Goal: Task Accomplishment & Management: Manage account settings

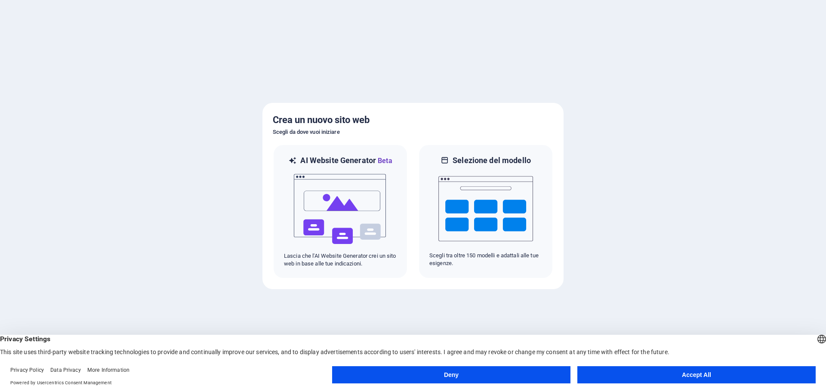
click at [663, 379] on button "Accept All" at bounding box center [696, 374] width 238 height 17
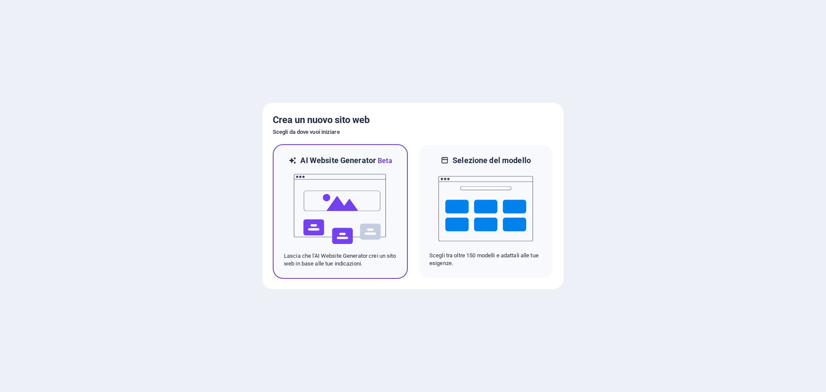
click at [289, 168] on div at bounding box center [340, 209] width 113 height 86
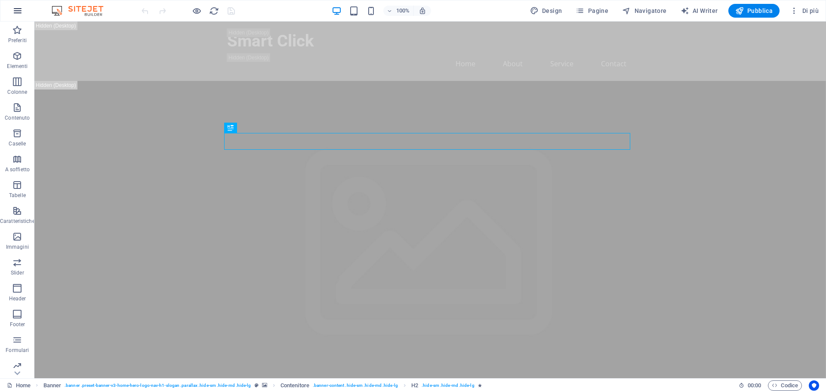
click at [18, 9] on icon "button" at bounding box center [17, 11] width 10 height 10
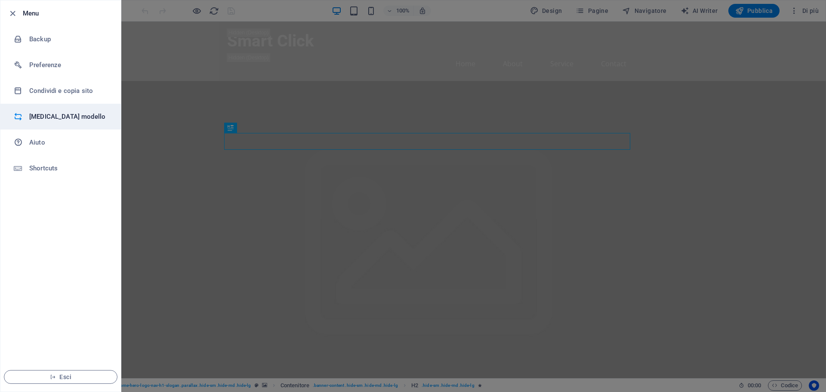
click at [59, 117] on h6 "[MEDICAL_DATA] modello" at bounding box center [69, 116] width 80 height 10
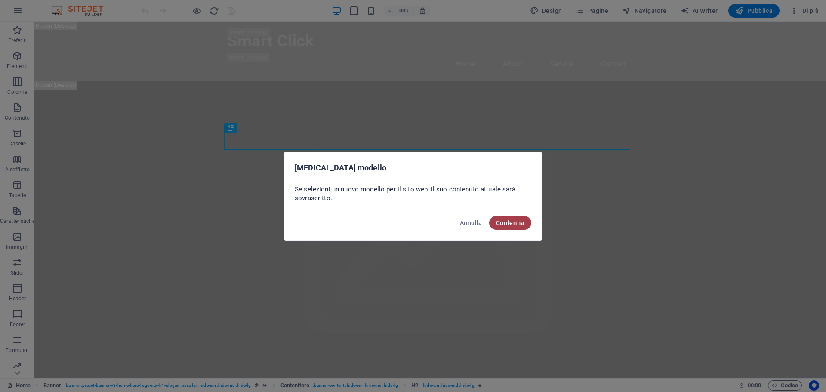
click at [501, 222] on span "Conferma" at bounding box center [510, 222] width 28 height 7
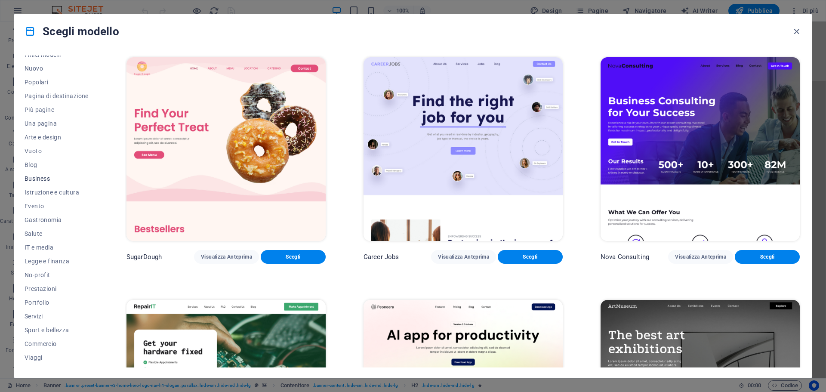
scroll to position [32, 0]
click at [35, 237] on span "IT e media" at bounding box center [57, 236] width 64 height 7
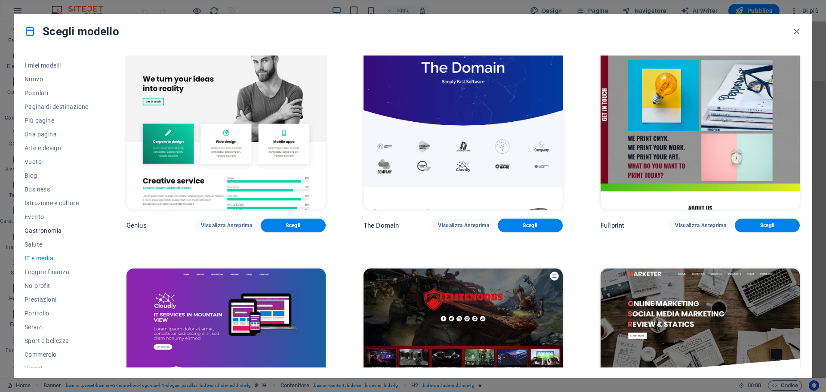
scroll to position [0, 0]
click at [52, 73] on span "I miei modelli" at bounding box center [57, 76] width 64 height 7
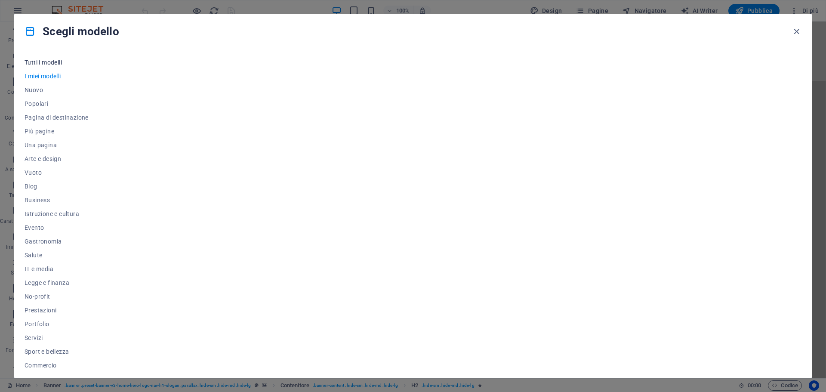
click at [46, 63] on span "Tutti i modelli" at bounding box center [57, 62] width 64 height 7
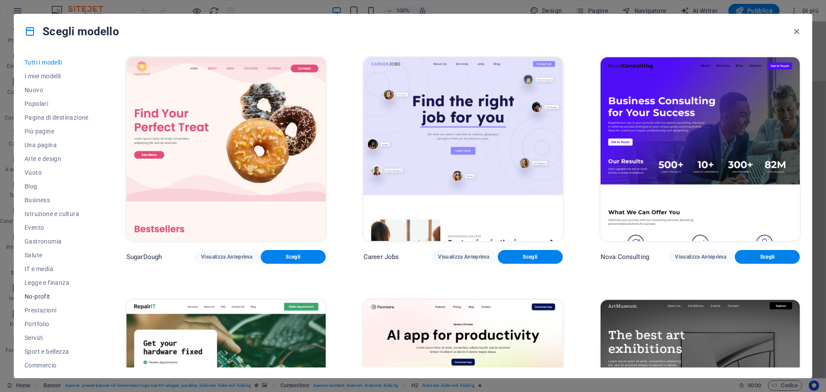
scroll to position [32, 0]
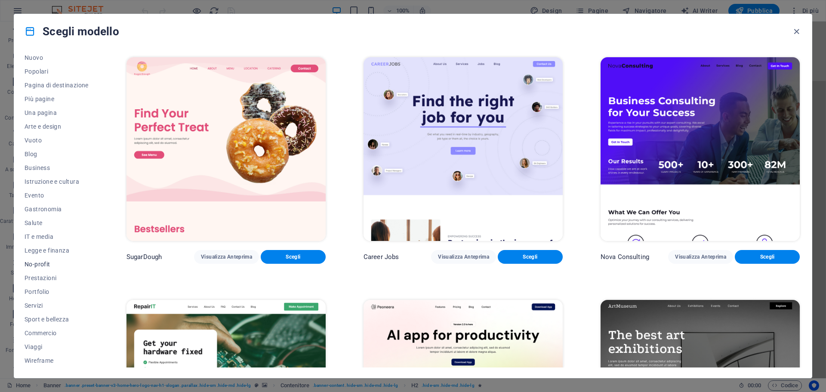
click at [45, 266] on span "No-profit" at bounding box center [57, 264] width 64 height 7
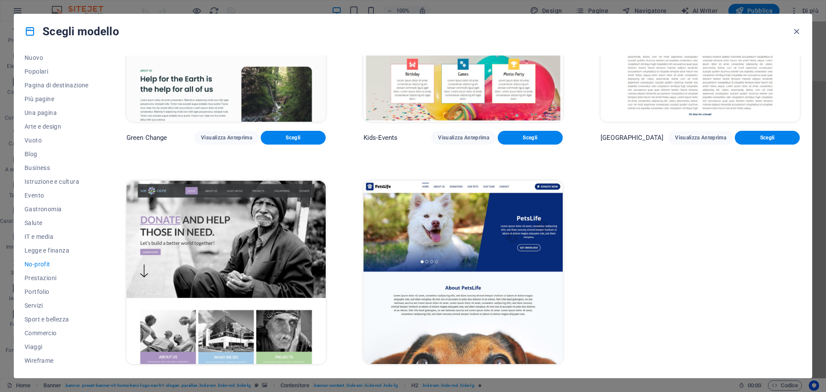
scroll to position [136, 0]
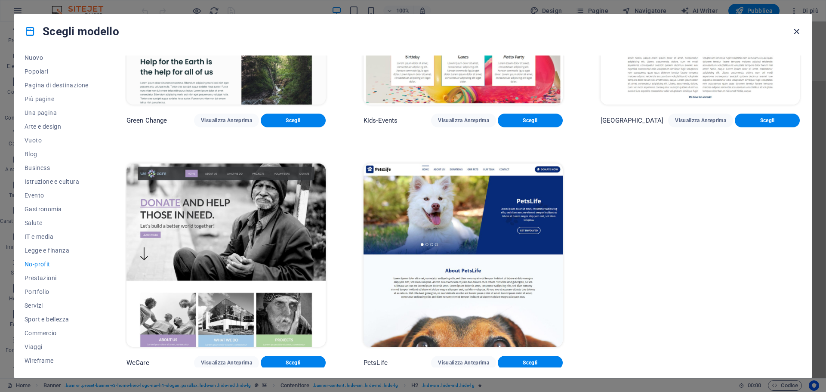
click at [794, 29] on icon "button" at bounding box center [796, 32] width 10 height 10
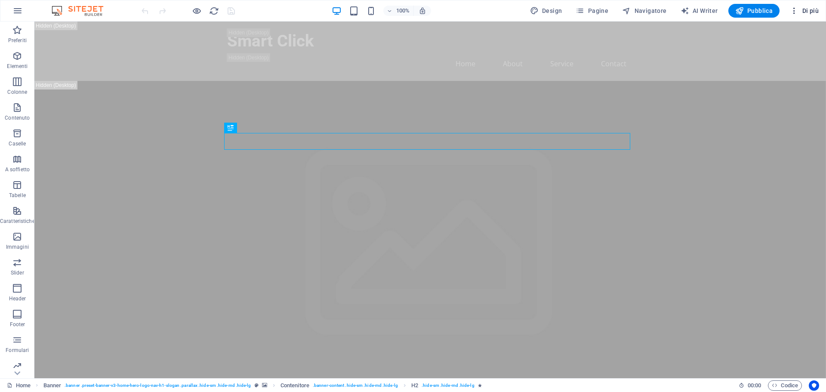
click at [793, 12] on icon "button" at bounding box center [794, 10] width 9 height 9
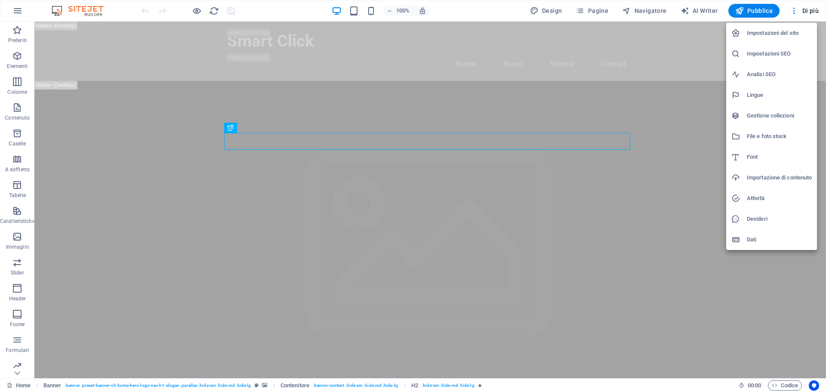
click at [590, 15] on div at bounding box center [413, 196] width 826 height 392
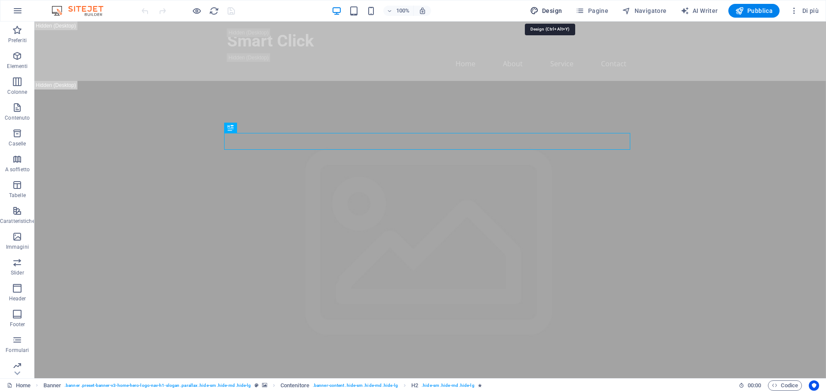
click at [538, 12] on icon "button" at bounding box center [534, 10] width 9 height 9
select select "px"
select select "200"
select select "px"
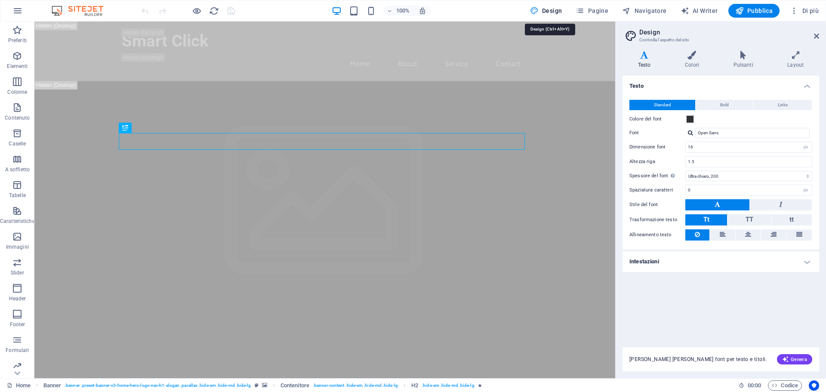
click at [554, 10] on span "Design" at bounding box center [546, 10] width 32 height 9
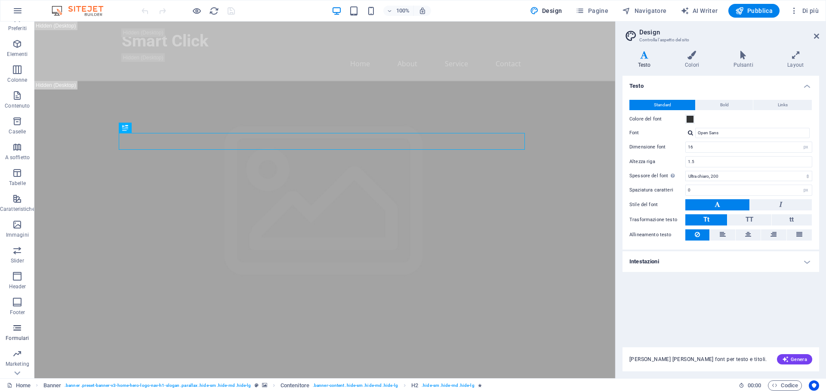
scroll to position [31, 0]
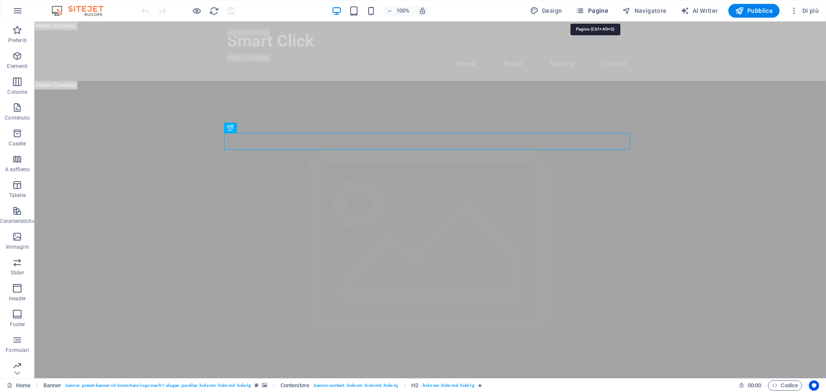
click at [581, 8] on icon "button" at bounding box center [579, 10] width 9 height 9
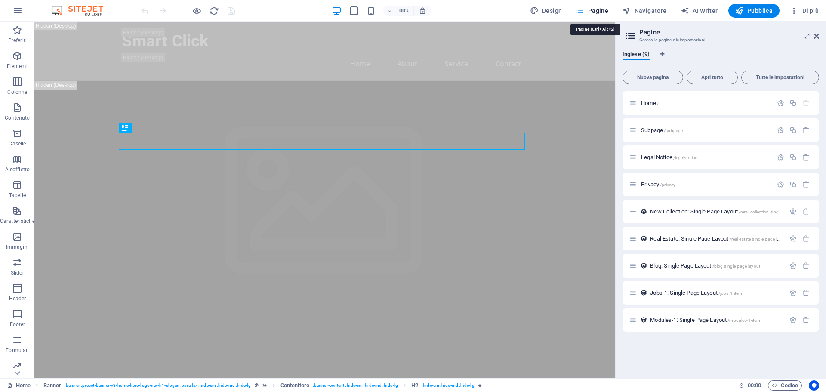
click at [584, 11] on icon "button" at bounding box center [579, 10] width 9 height 9
click at [16, 7] on icon "button" at bounding box center [17, 11] width 10 height 10
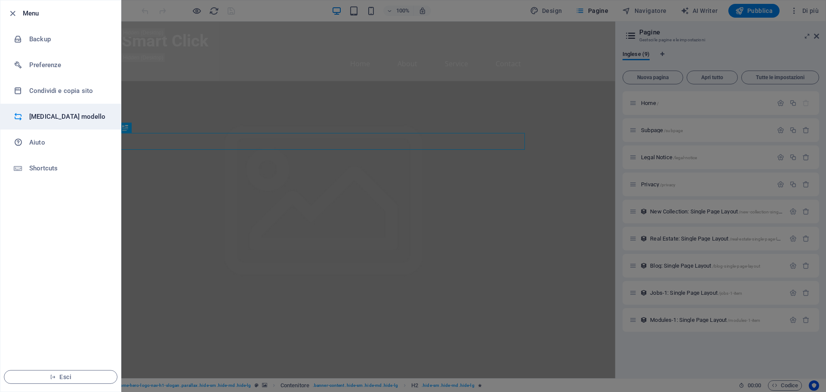
click at [47, 114] on h6 "[MEDICAL_DATA] modello" at bounding box center [69, 116] width 80 height 10
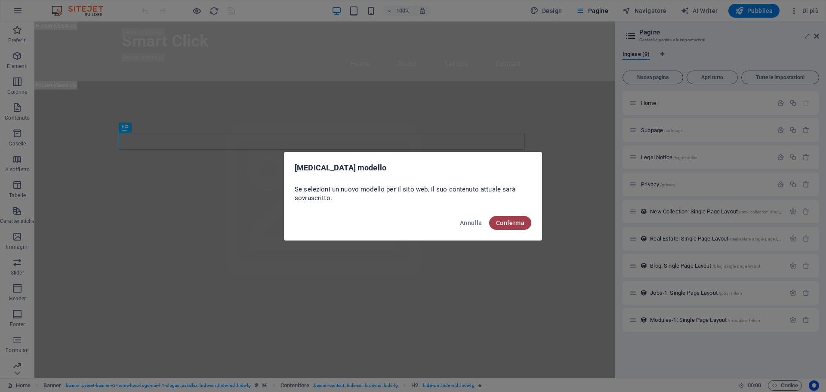
click at [508, 225] on span "Conferma" at bounding box center [510, 222] width 28 height 7
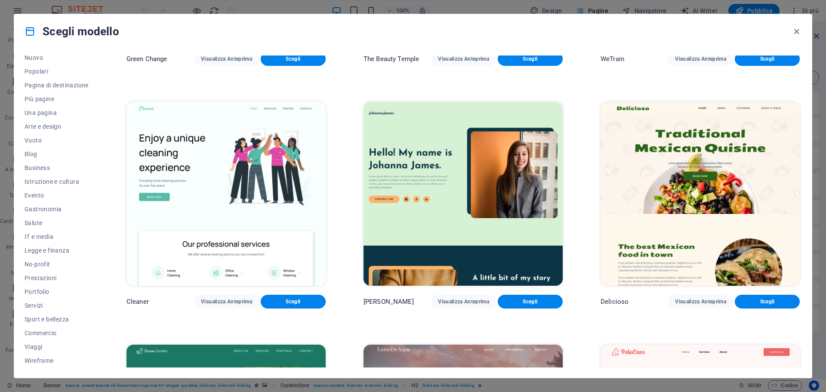
scroll to position [1849, 0]
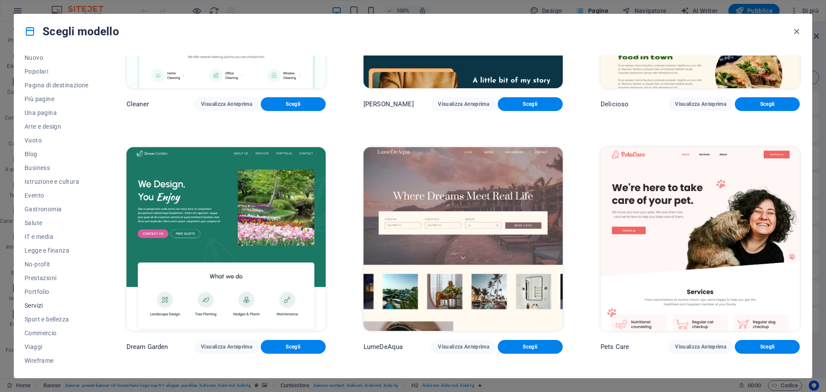
click at [34, 305] on span "Servizi" at bounding box center [57, 305] width 64 height 7
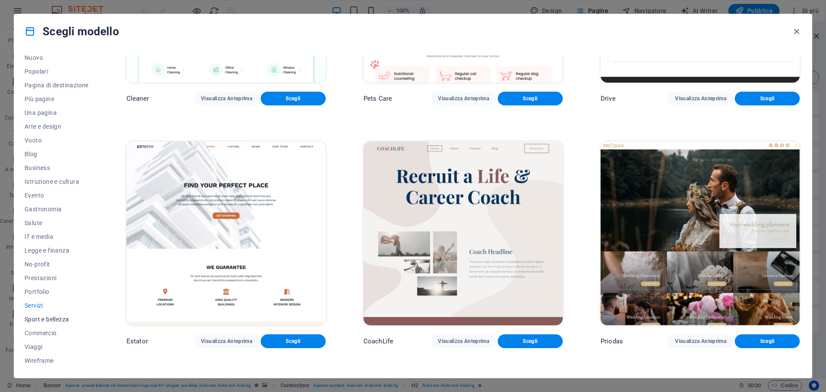
click at [43, 319] on span "Sport e bellezza" at bounding box center [57, 319] width 64 height 7
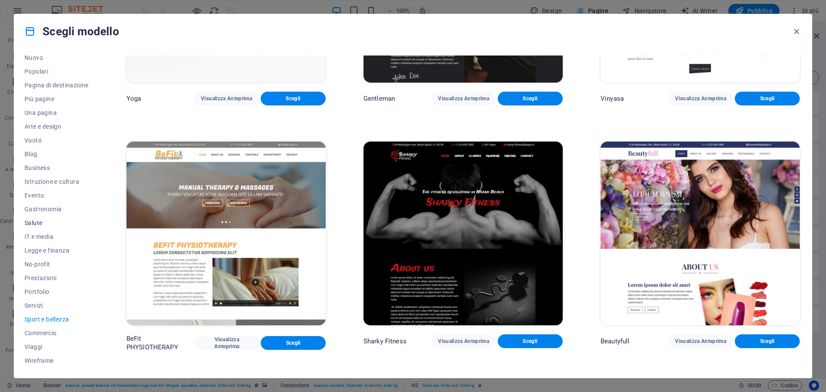
scroll to position [0, 0]
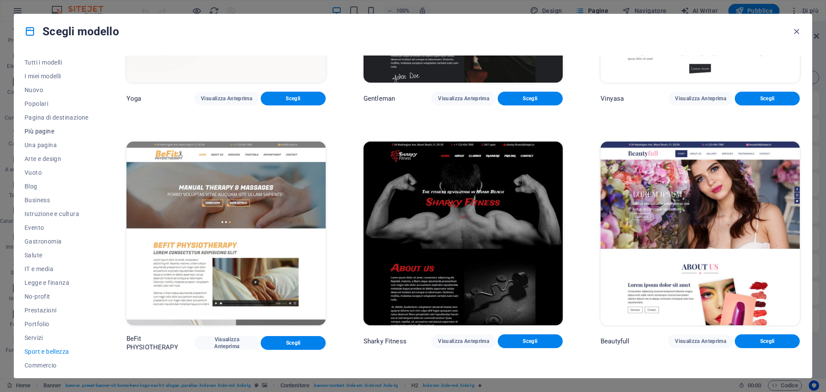
click at [47, 131] on span "Più pagine" at bounding box center [57, 131] width 64 height 7
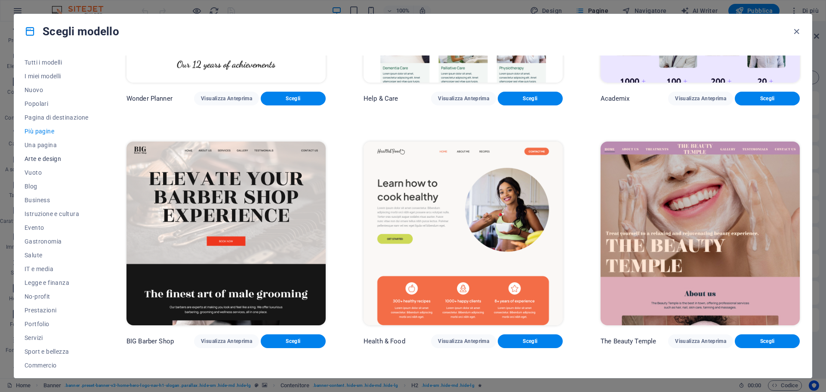
click at [37, 160] on span "Arte e design" at bounding box center [57, 158] width 64 height 7
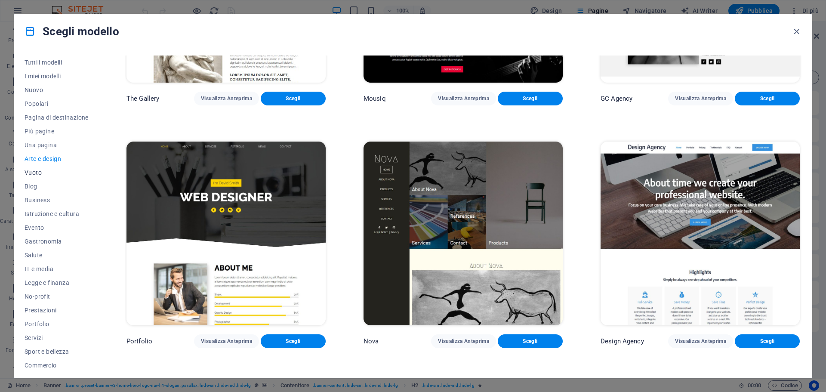
click at [36, 170] on span "Vuoto" at bounding box center [57, 172] width 64 height 7
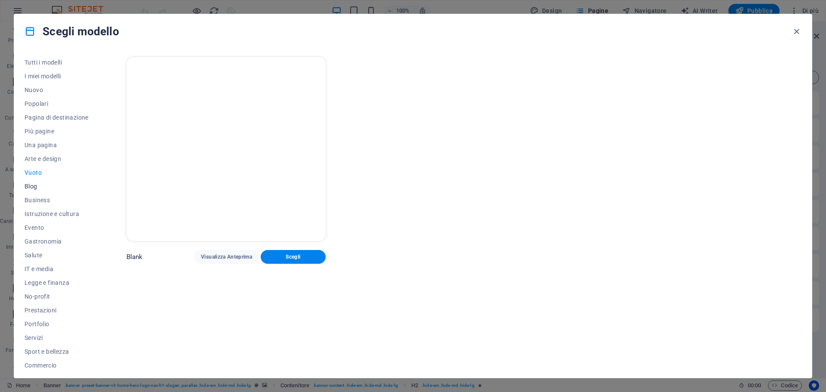
click at [36, 186] on span "Blog" at bounding box center [57, 186] width 64 height 7
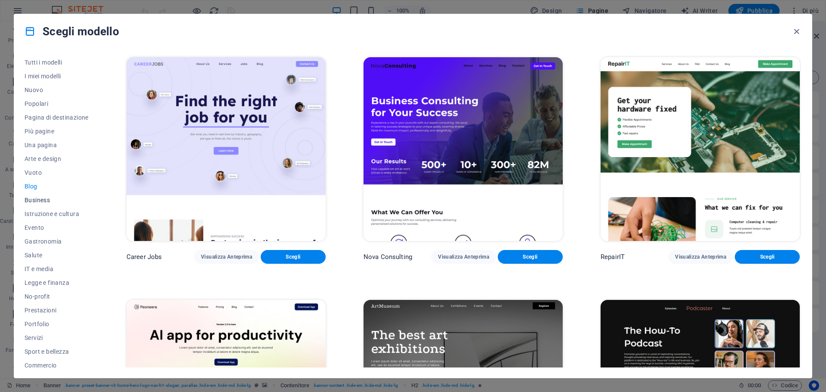
click at [36, 200] on span "Business" at bounding box center [57, 200] width 64 height 7
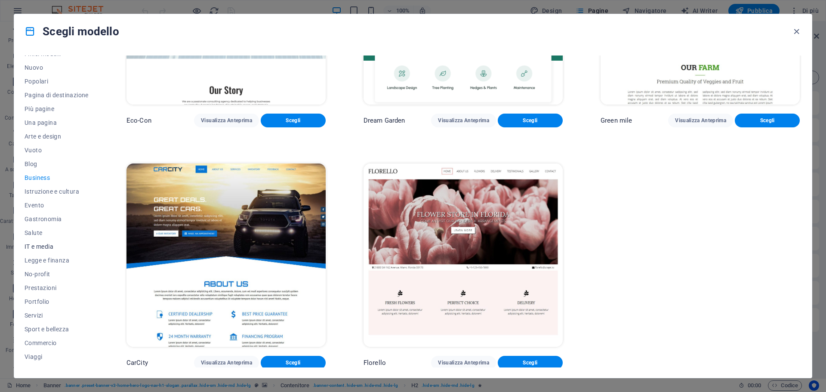
scroll to position [32, 0]
click at [37, 236] on span "IT e media" at bounding box center [57, 236] width 64 height 7
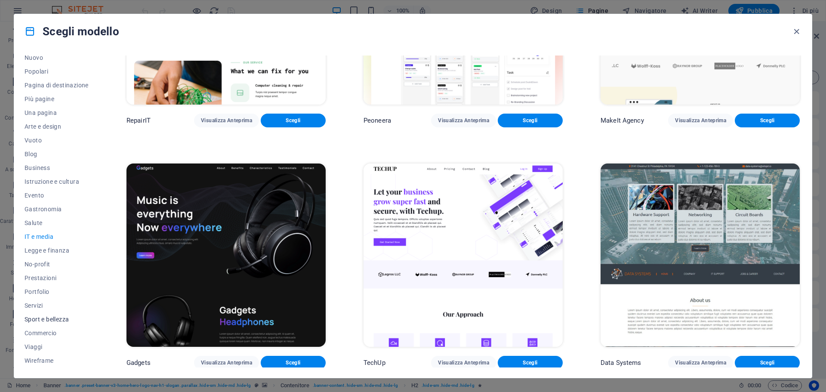
click at [40, 317] on span "Sport e bellezza" at bounding box center [57, 319] width 64 height 7
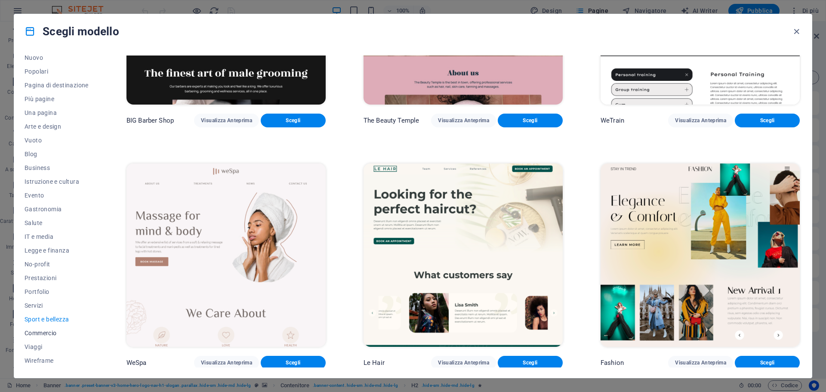
click at [40, 333] on span "Commercio" at bounding box center [57, 332] width 64 height 7
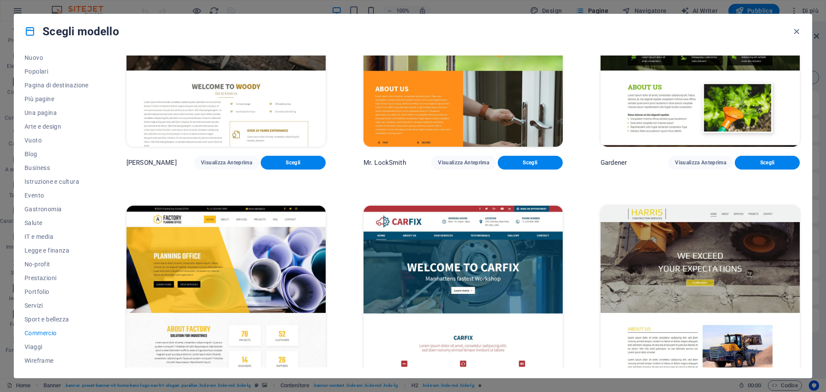
scroll to position [378, 0]
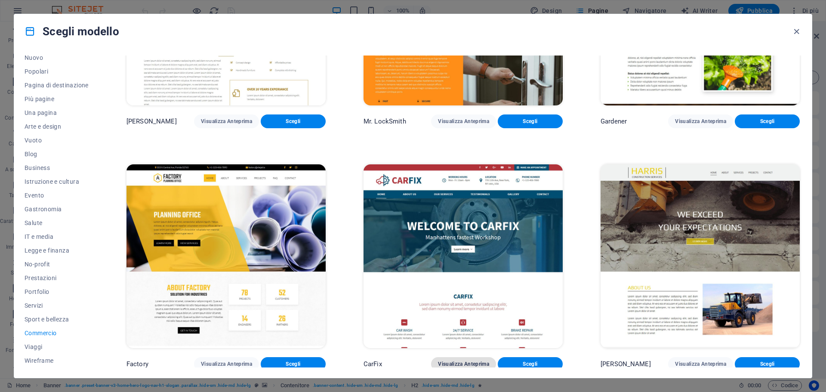
click at [463, 360] on span "Visualizza Anteprima" at bounding box center [463, 363] width 51 height 7
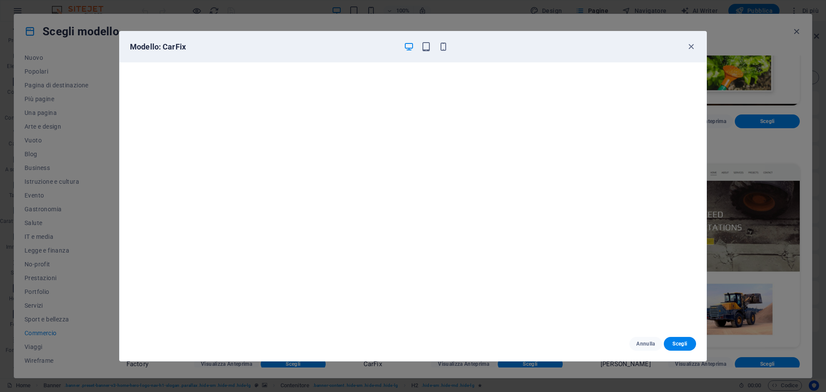
scroll to position [2, 0]
click at [425, 48] on icon "button" at bounding box center [426, 47] width 10 height 10
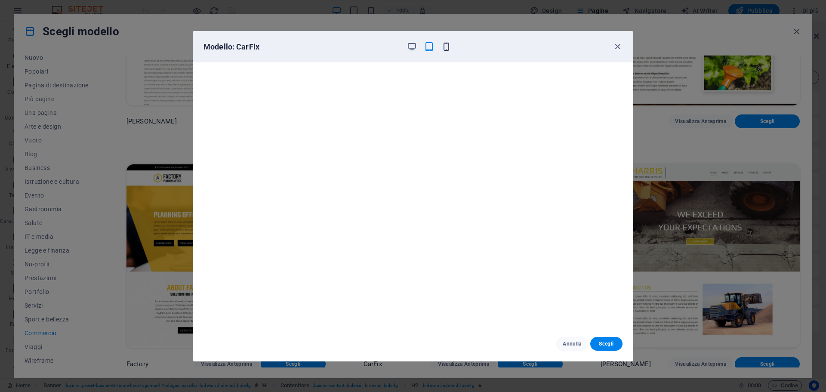
click at [443, 46] on icon "button" at bounding box center [446, 47] width 10 height 10
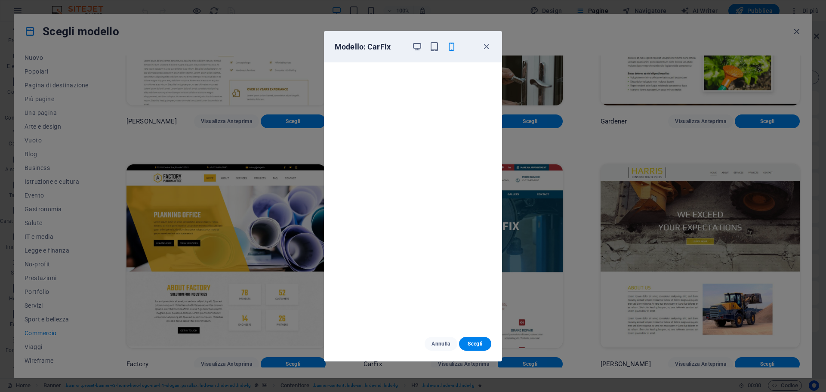
click at [425, 47] on div at bounding box center [434, 47] width 45 height 10
click at [418, 47] on icon "button" at bounding box center [417, 47] width 10 height 10
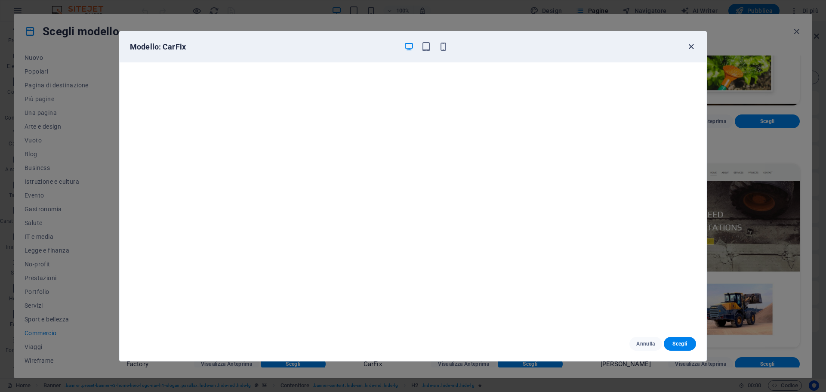
click at [692, 44] on icon "button" at bounding box center [691, 47] width 10 height 10
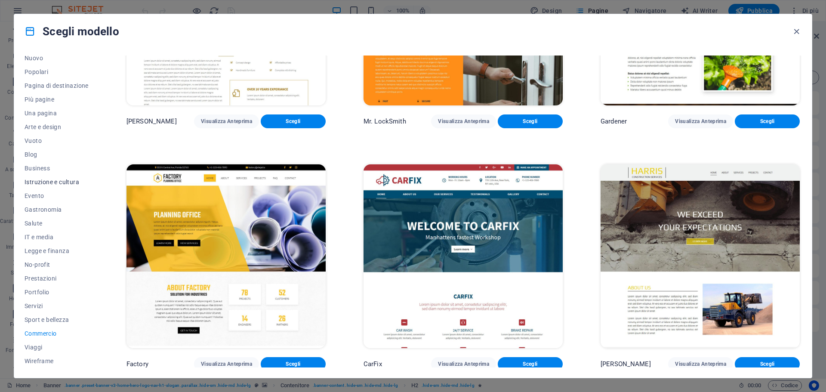
scroll to position [32, 0]
click at [47, 360] on span "Wireframe" at bounding box center [57, 360] width 64 height 7
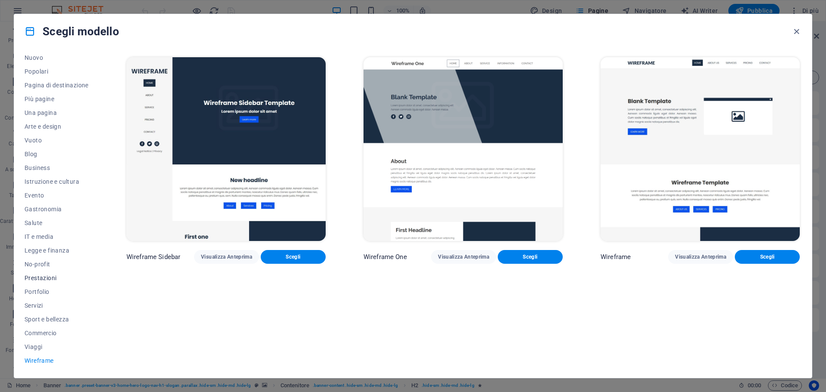
click at [39, 276] on span "Prestazioni" at bounding box center [57, 277] width 64 height 7
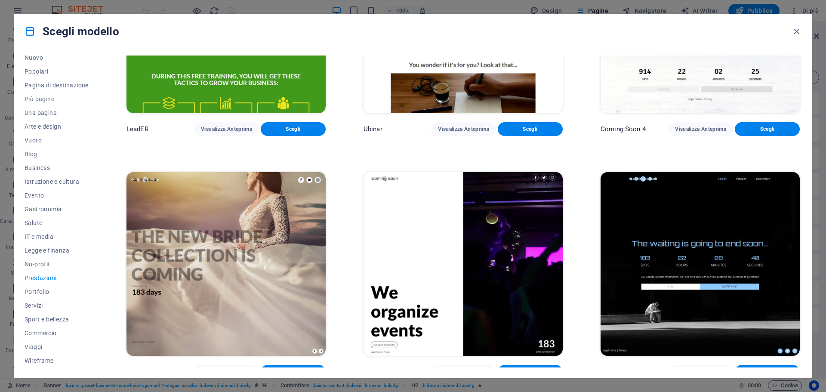
scroll to position [1101, 0]
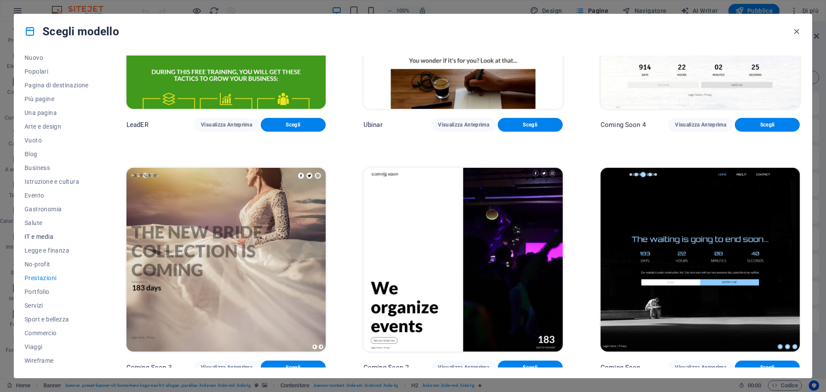
click at [43, 235] on span "IT e media" at bounding box center [57, 236] width 64 height 7
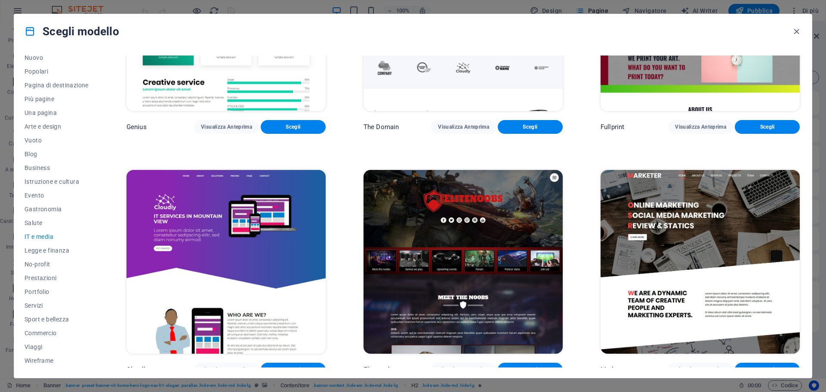
scroll to position [619, 0]
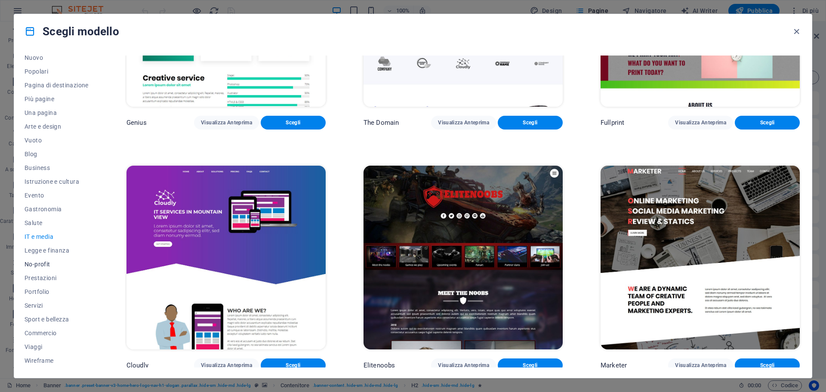
click at [33, 258] on button "No-profit" at bounding box center [57, 264] width 64 height 14
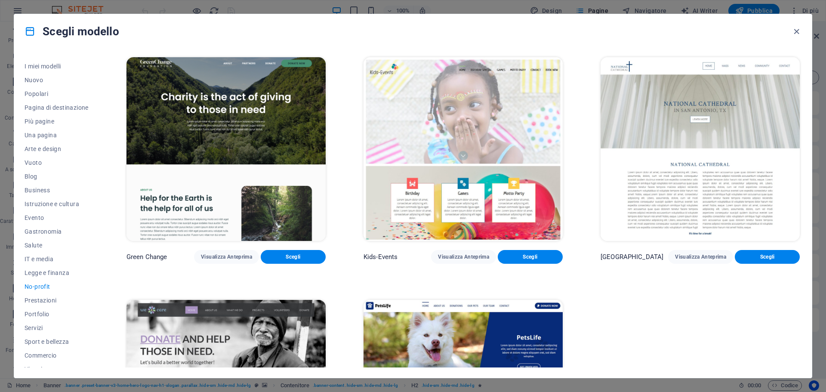
scroll to position [0, 0]
click at [34, 36] on icon at bounding box center [30, 31] width 11 height 11
click at [791, 28] on icon "button" at bounding box center [796, 32] width 10 height 10
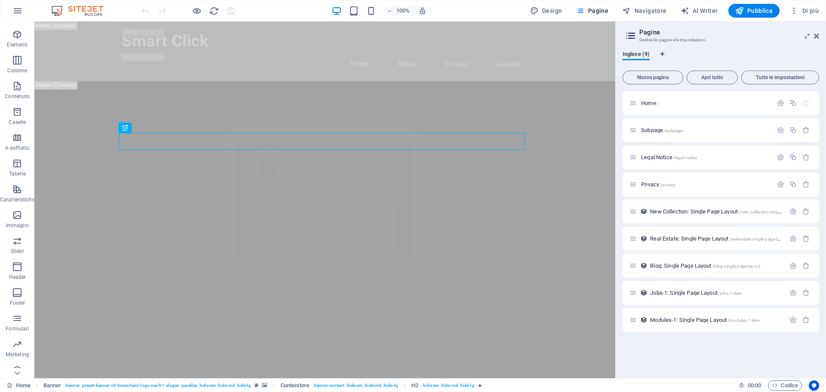
scroll to position [31, 0]
click at [20, 366] on span "Collezioni" at bounding box center [17, 366] width 35 height 21
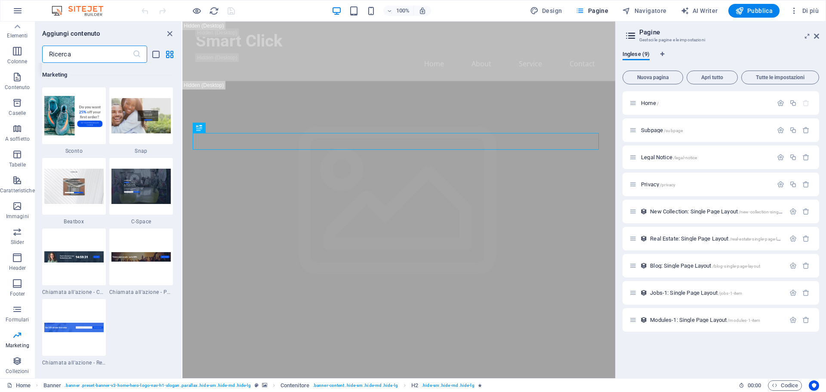
scroll to position [7511, 0]
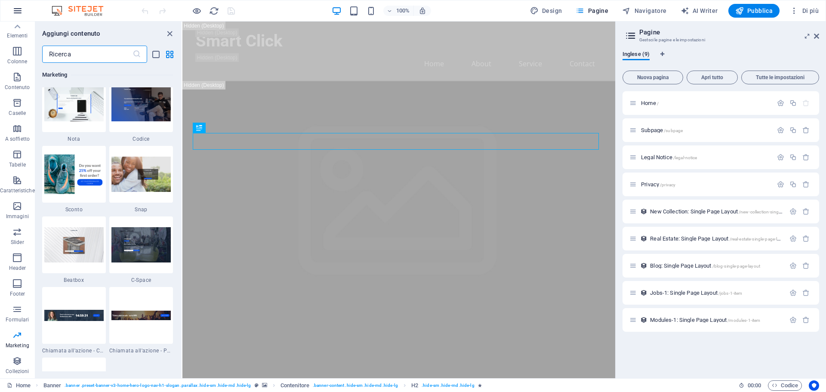
click at [17, 8] on icon "button" at bounding box center [17, 11] width 10 height 10
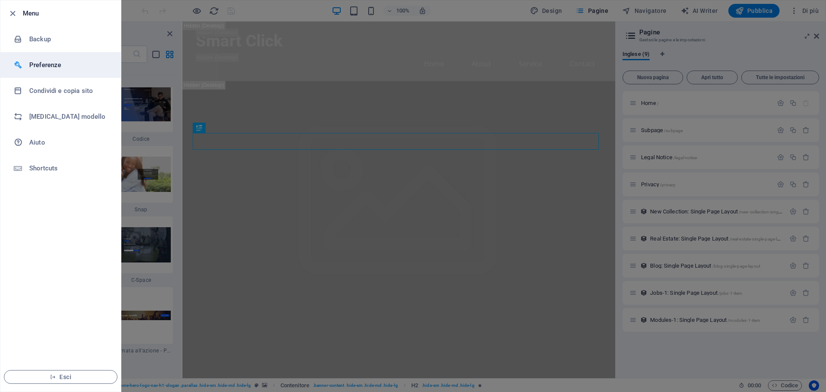
click at [57, 62] on h6 "Preferenze" at bounding box center [69, 65] width 80 height 10
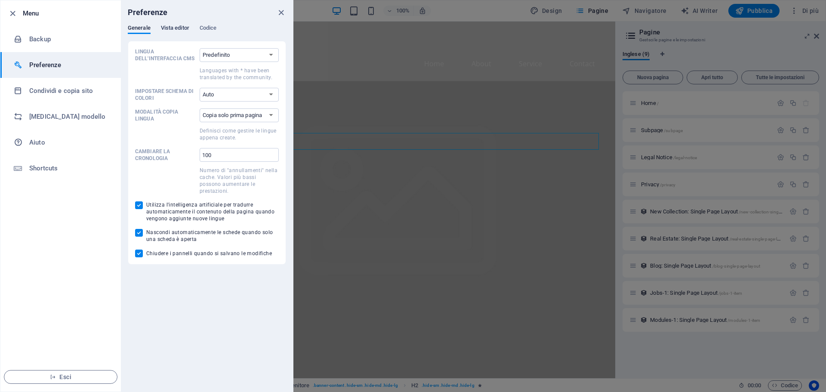
click at [184, 31] on span "Vista editor" at bounding box center [175, 29] width 28 height 12
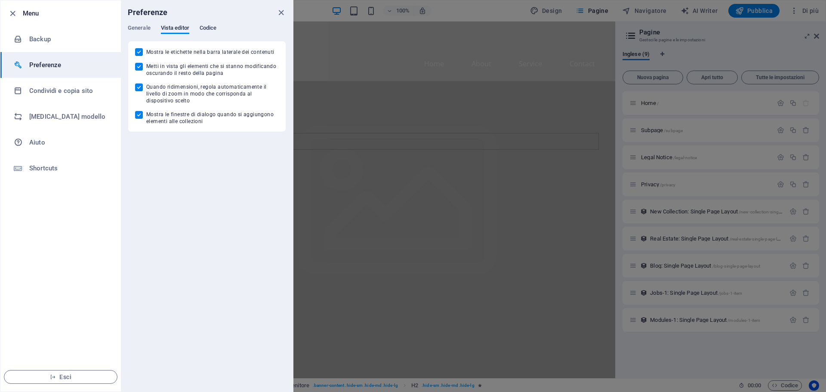
click at [201, 30] on span "Codice" at bounding box center [208, 29] width 17 height 12
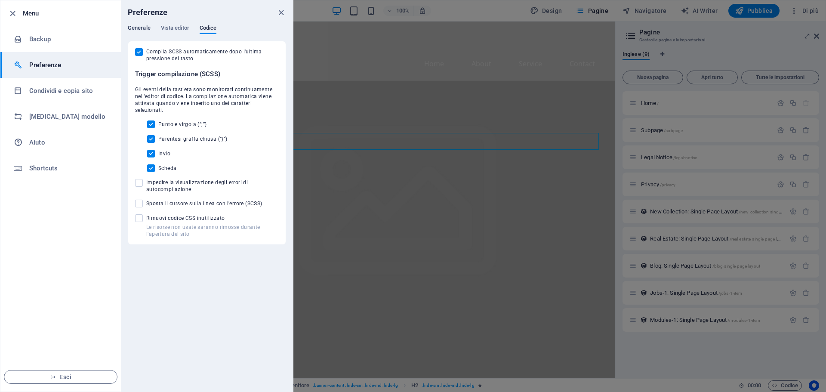
click at [141, 29] on span "Generale" at bounding box center [139, 29] width 23 height 12
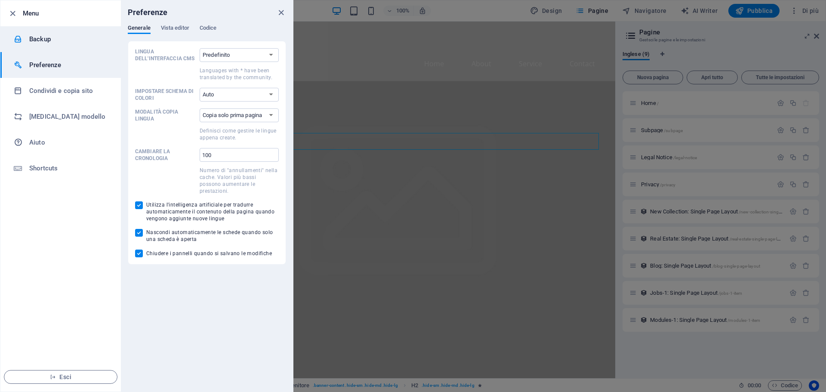
click at [33, 44] on h6 "Backup" at bounding box center [69, 39] width 80 height 10
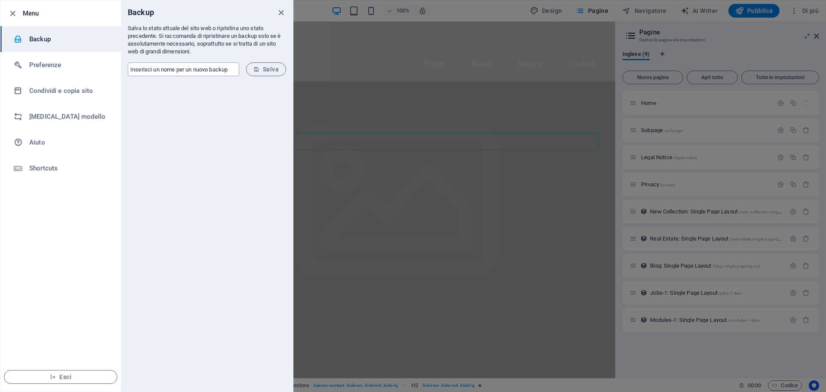
click at [149, 68] on input "text" at bounding box center [183, 69] width 111 height 14
click at [65, 68] on h6 "Preferenze" at bounding box center [69, 65] width 80 height 10
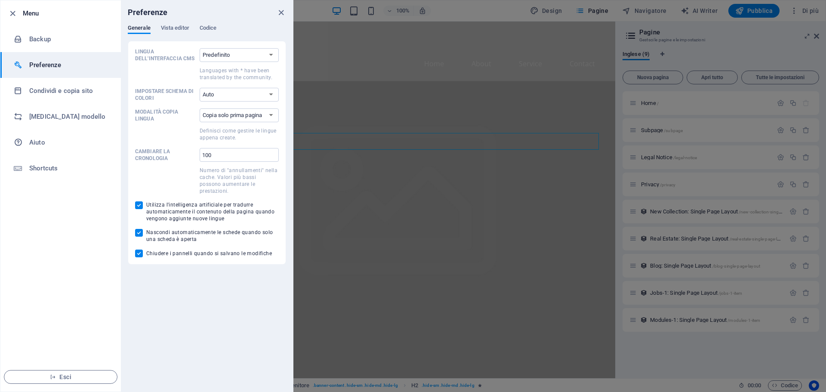
click at [54, 369] on li "Esci" at bounding box center [60, 376] width 120 height 29
click at [53, 373] on button "Esci" at bounding box center [61, 377] width 114 height 14
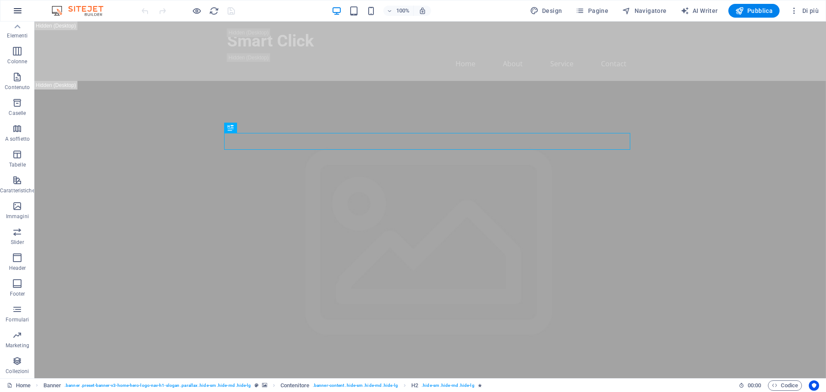
click at [13, 11] on icon "button" at bounding box center [17, 11] width 10 height 10
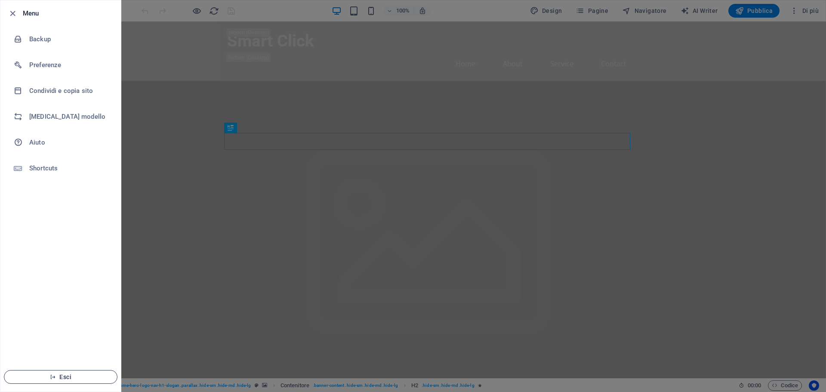
click at [71, 377] on span "Esci" at bounding box center [60, 376] width 99 height 7
